Goal: Find specific page/section: Find specific page/section

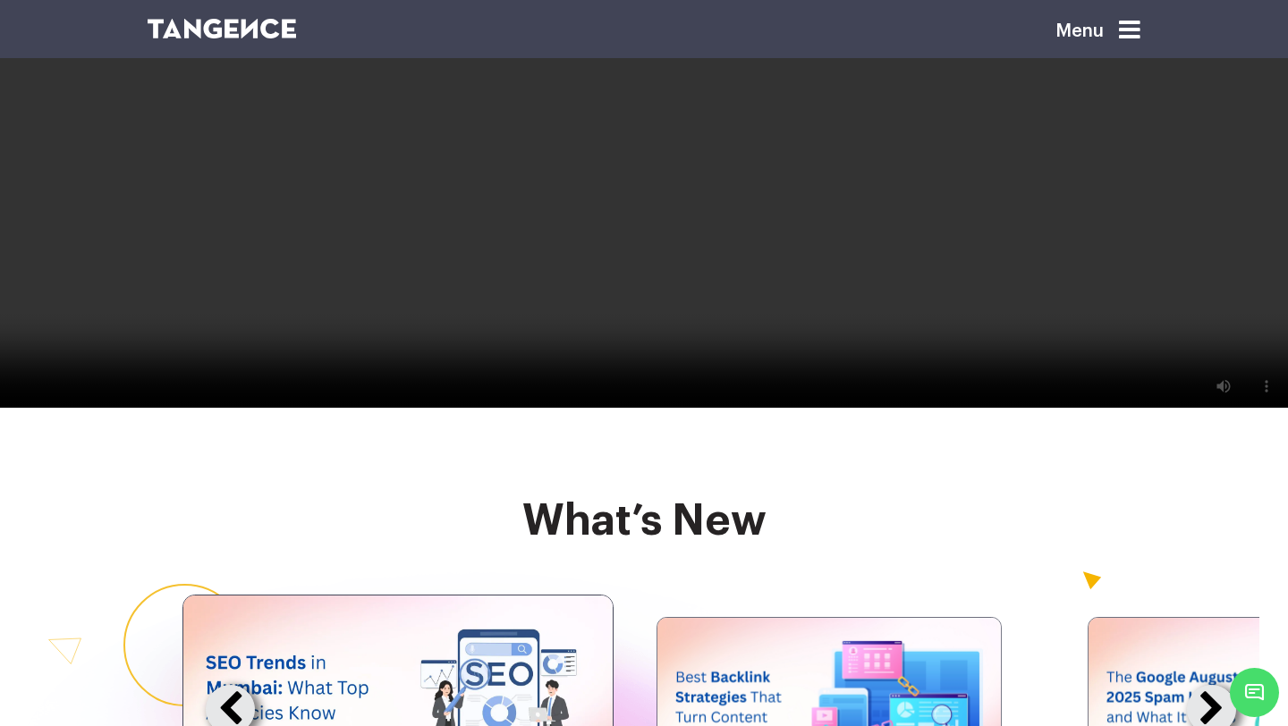
scroll to position [3306, 0]
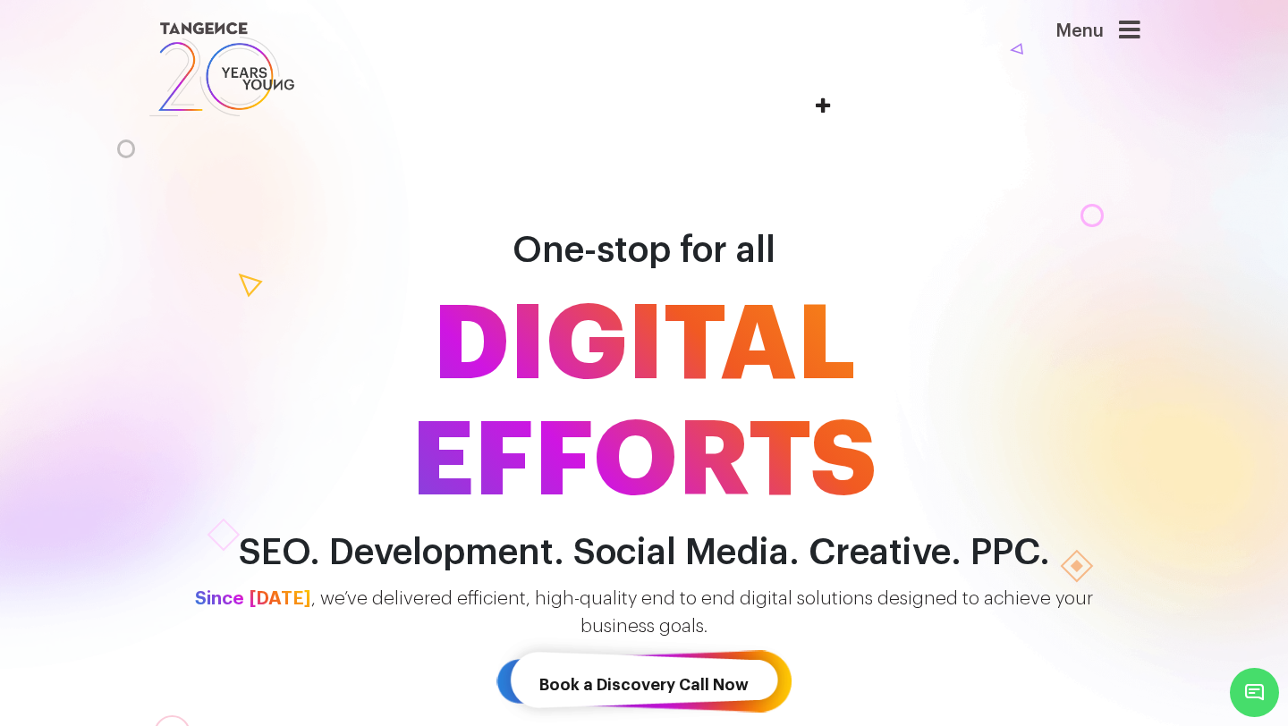
click at [1126, 18] on icon at bounding box center [1129, 30] width 21 height 25
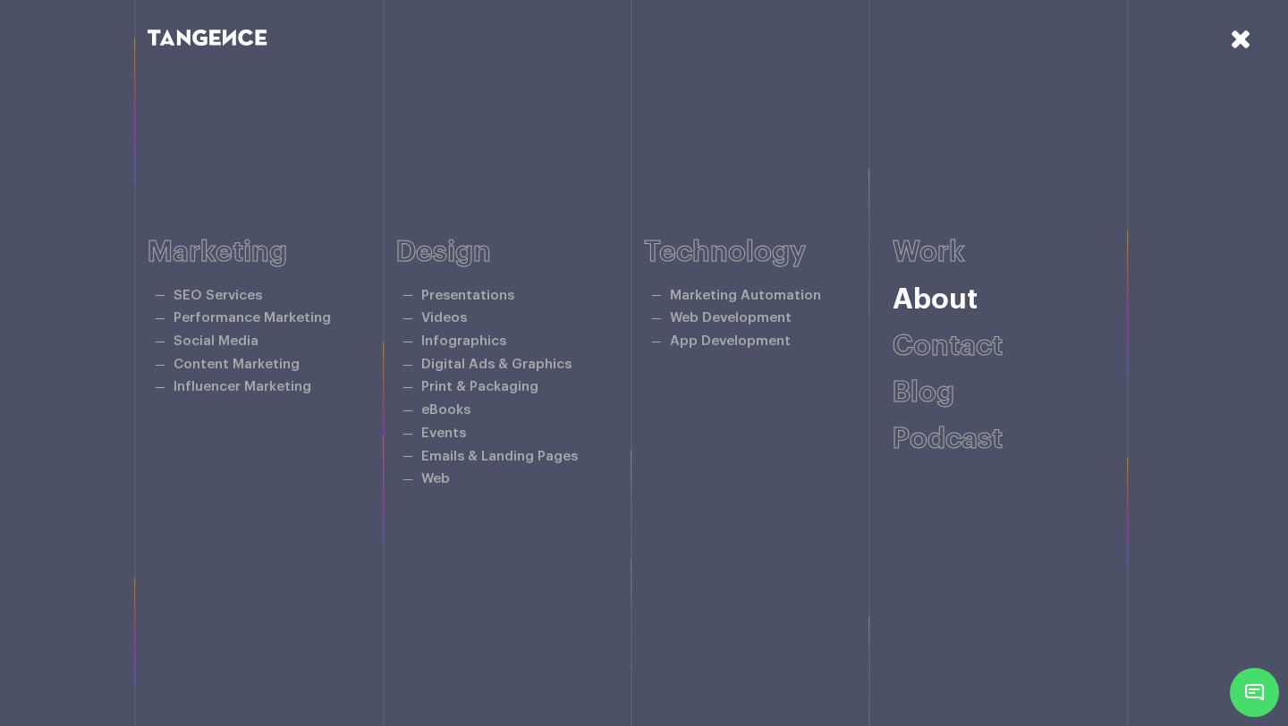
click at [904, 305] on link "About" at bounding box center [935, 299] width 85 height 29
